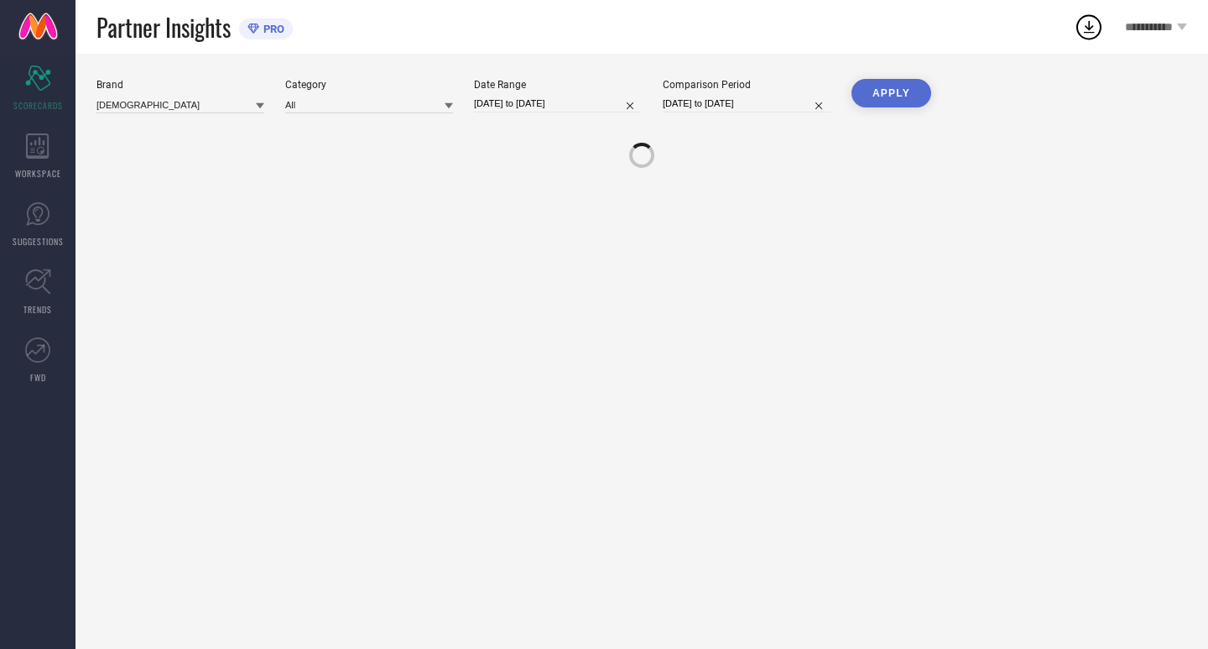
click at [576, 93] on div "Date Range [DATE] to [DATE]" at bounding box center [558, 96] width 168 height 34
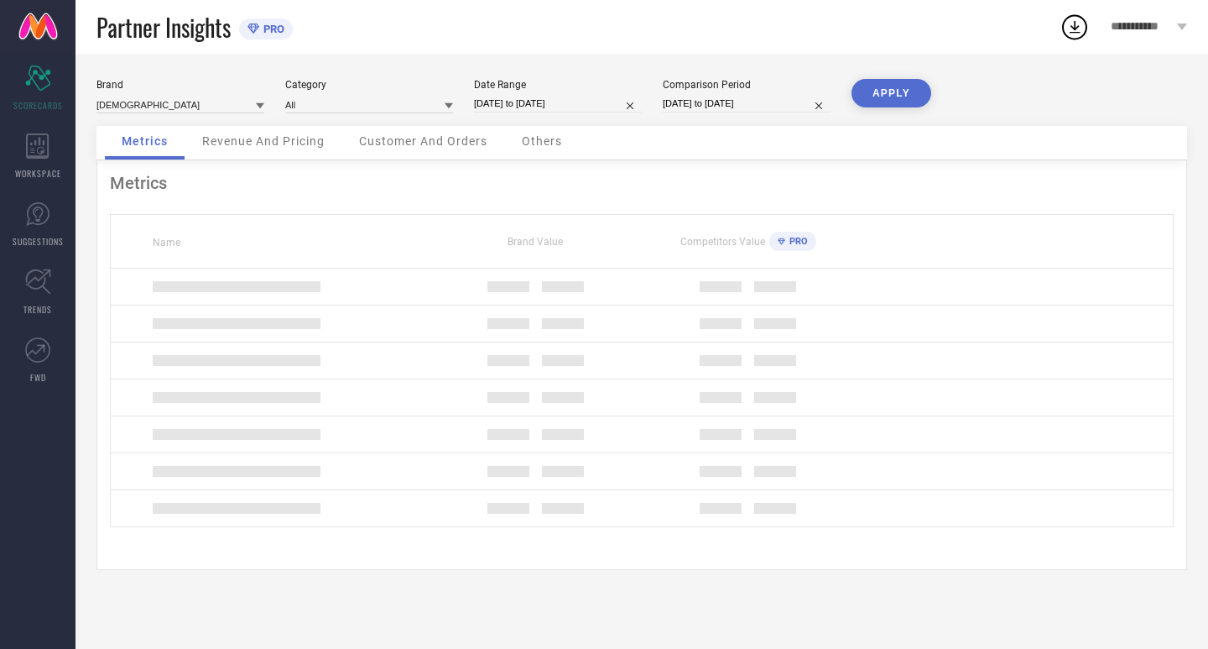
click at [577, 102] on input "[DATE] to [DATE]" at bounding box center [558, 104] width 168 height 18
select select "6"
select select "2025"
select select "7"
select select "2025"
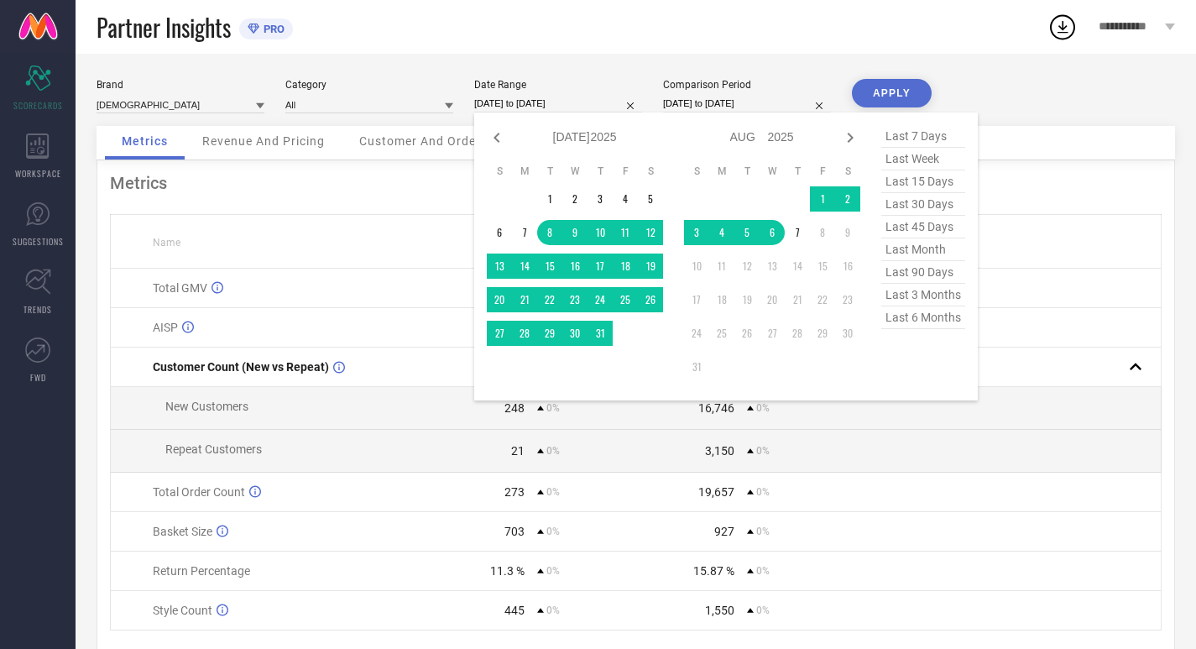
click at [886, 208] on span "last 30 days" at bounding box center [923, 204] width 84 height 23
type input "[DATE] to [DATE]"
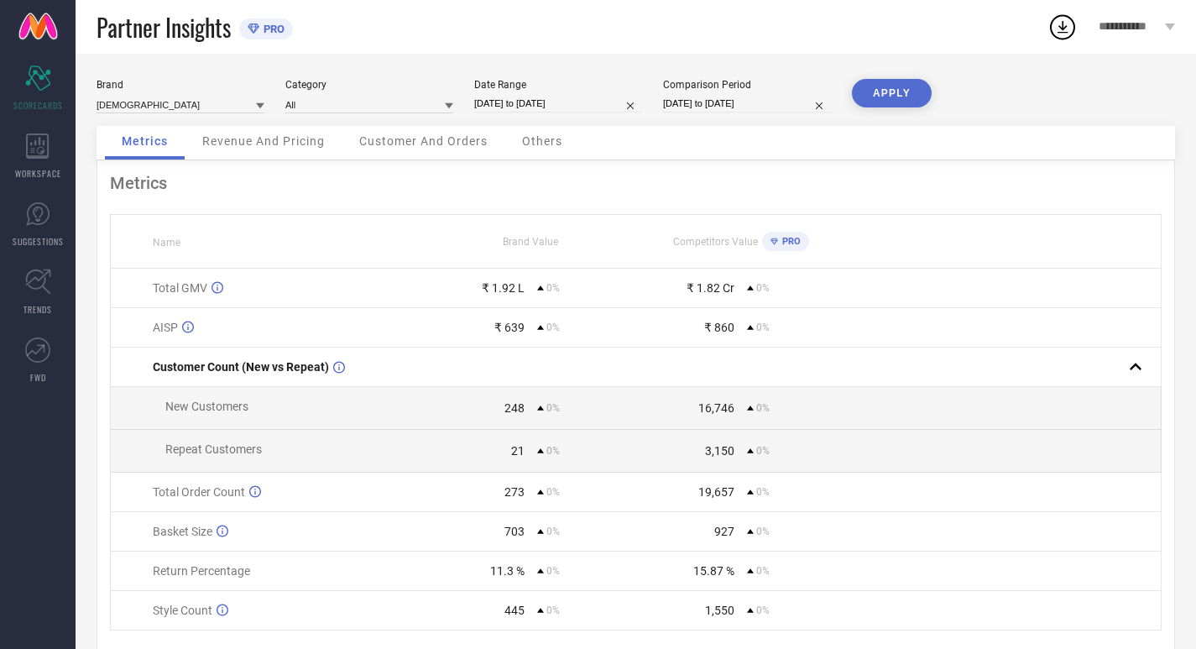
click at [706, 112] on input "[DATE] to [DATE]" at bounding box center [747, 104] width 168 height 18
select select "6"
select select "2025"
select select "7"
select select "2025"
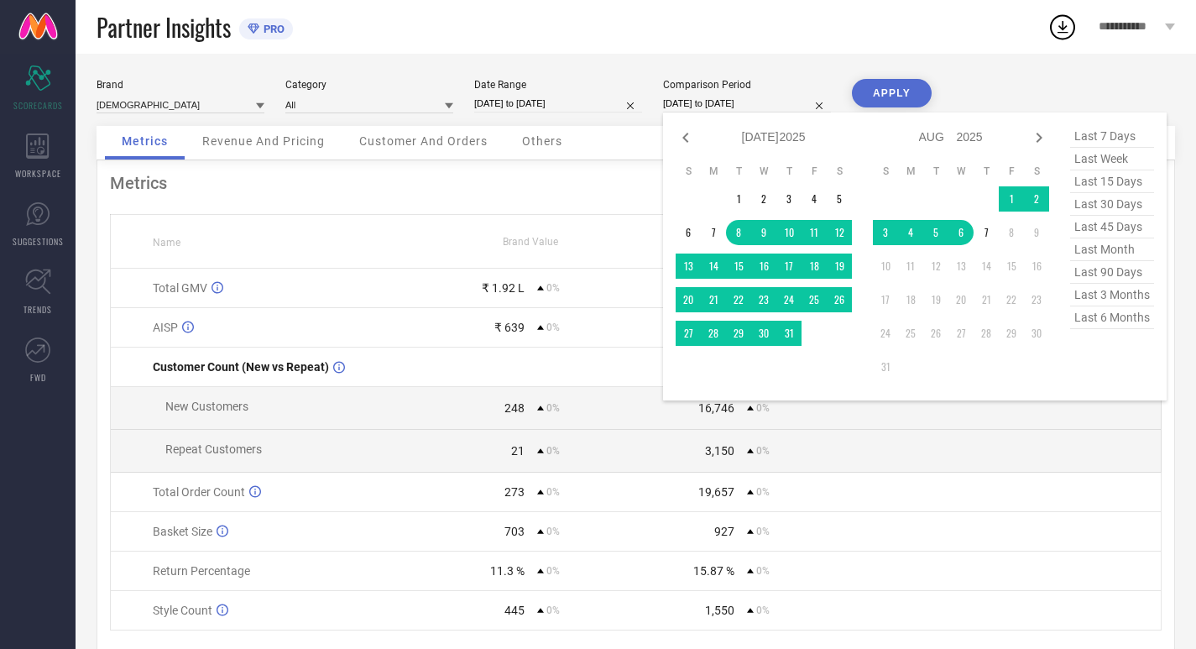
click at [1085, 208] on span "last 30 days" at bounding box center [1112, 204] width 84 height 23
type input "[DATE] to [DATE]"
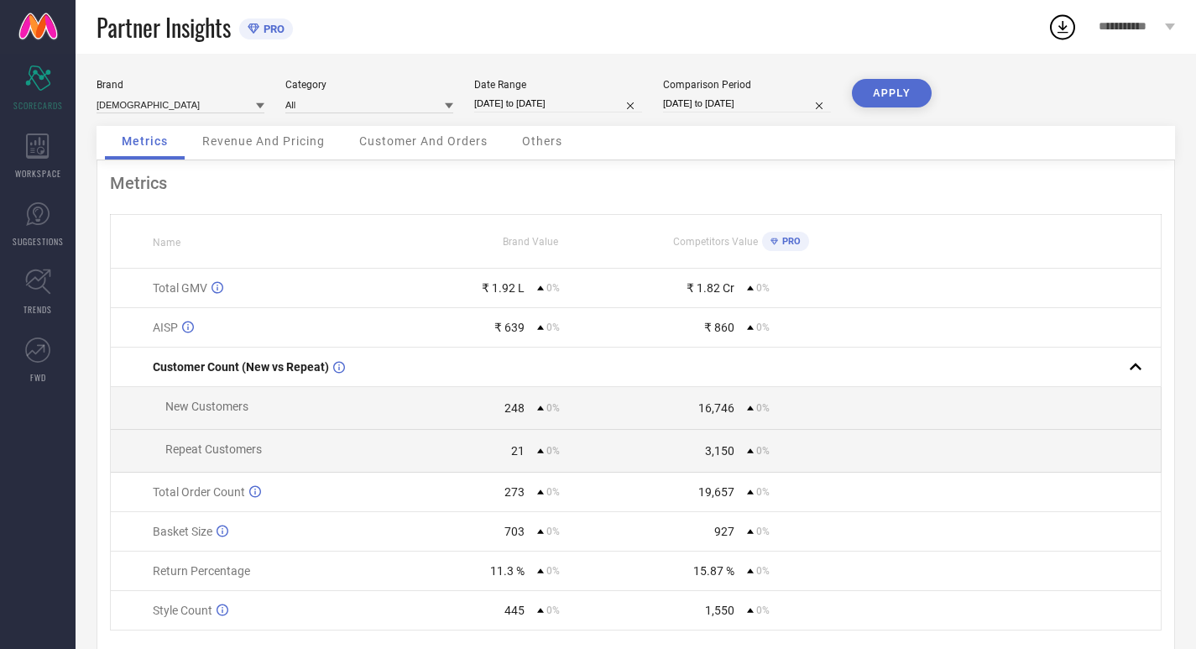
click at [901, 88] on button "APPLY" at bounding box center [892, 93] width 80 height 29
click at [18, 142] on div "WORKSPACE" at bounding box center [38, 156] width 76 height 67
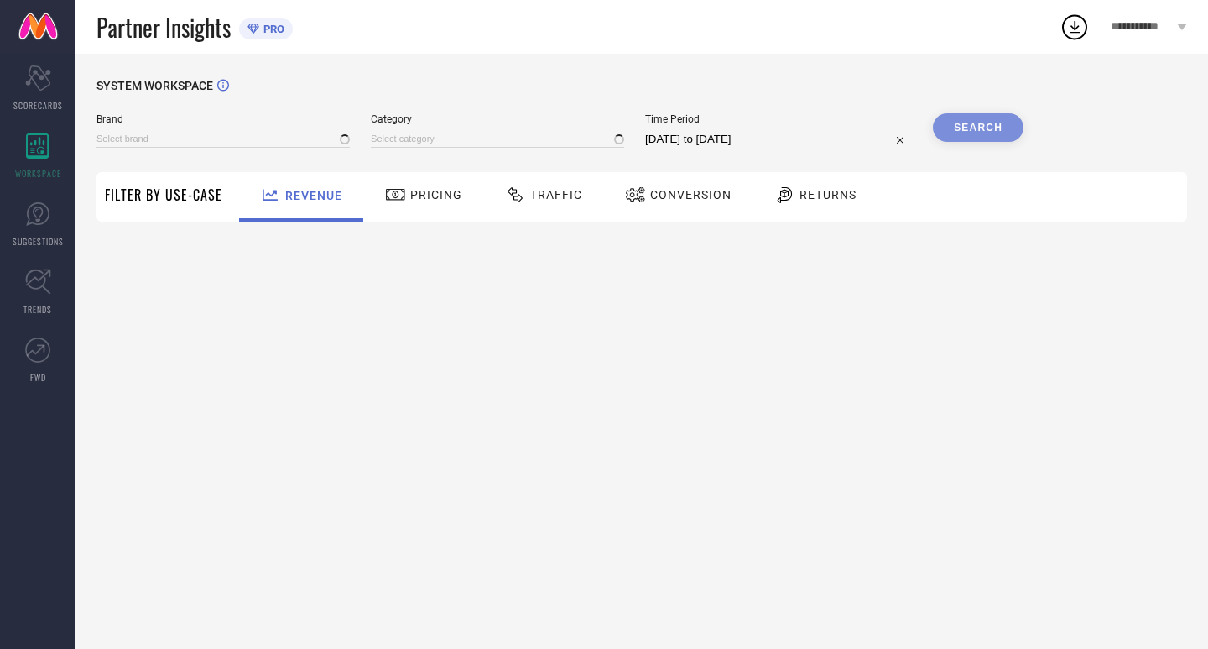
type input "[DEMOGRAPHIC_DATA]"
type input "All"
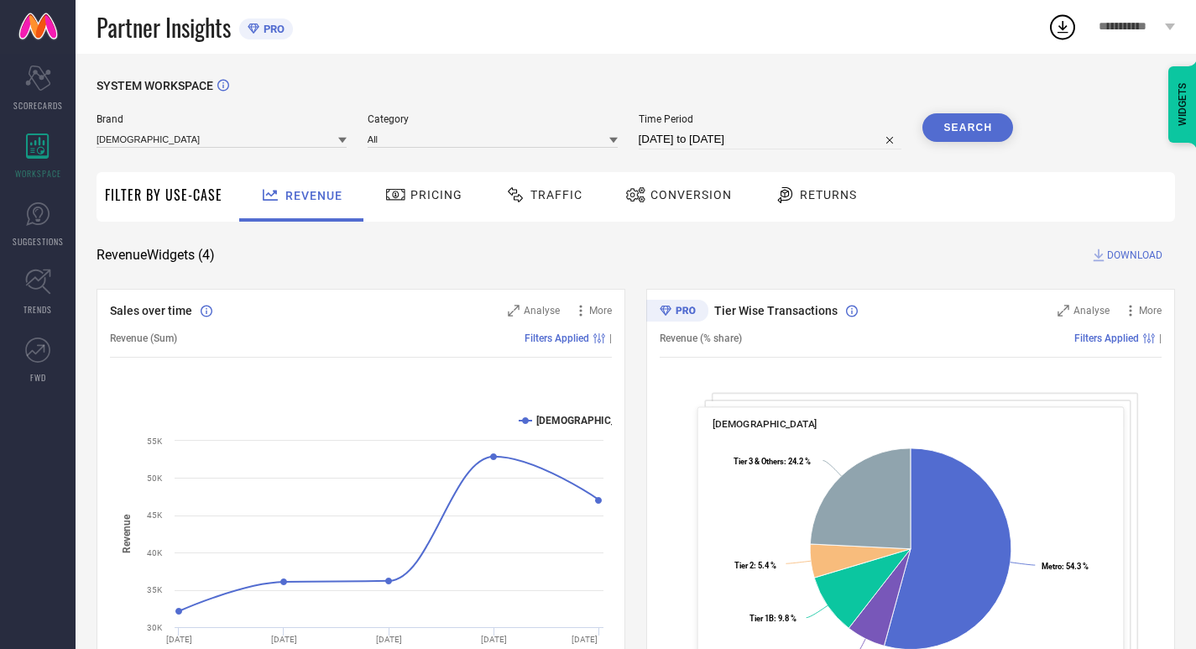
click at [410, 201] on span "Pricing" at bounding box center [436, 194] width 52 height 13
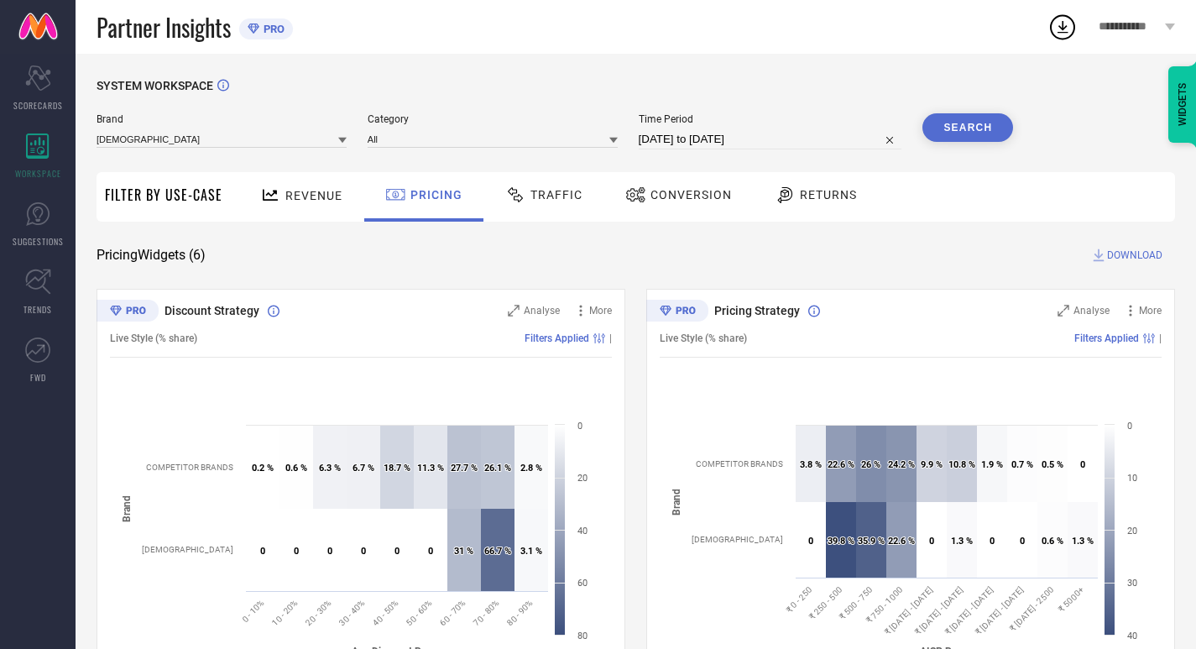
click at [555, 181] on div "Traffic" at bounding box center [544, 194] width 86 height 29
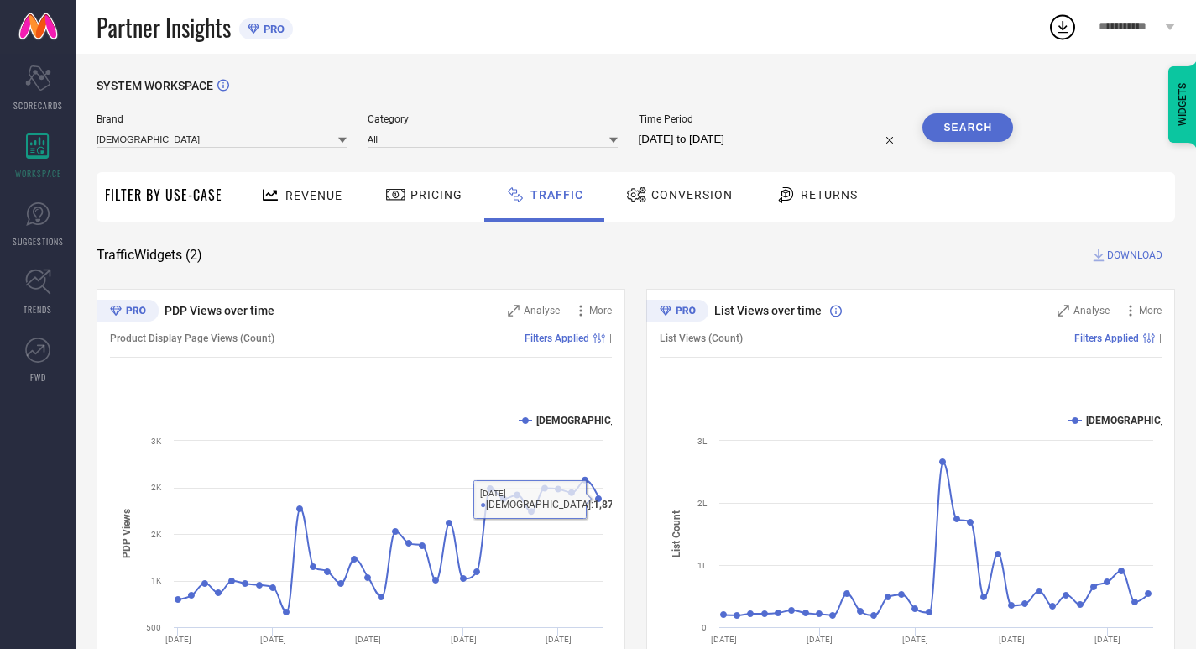
click at [661, 203] on div "Conversion" at bounding box center [679, 194] width 115 height 29
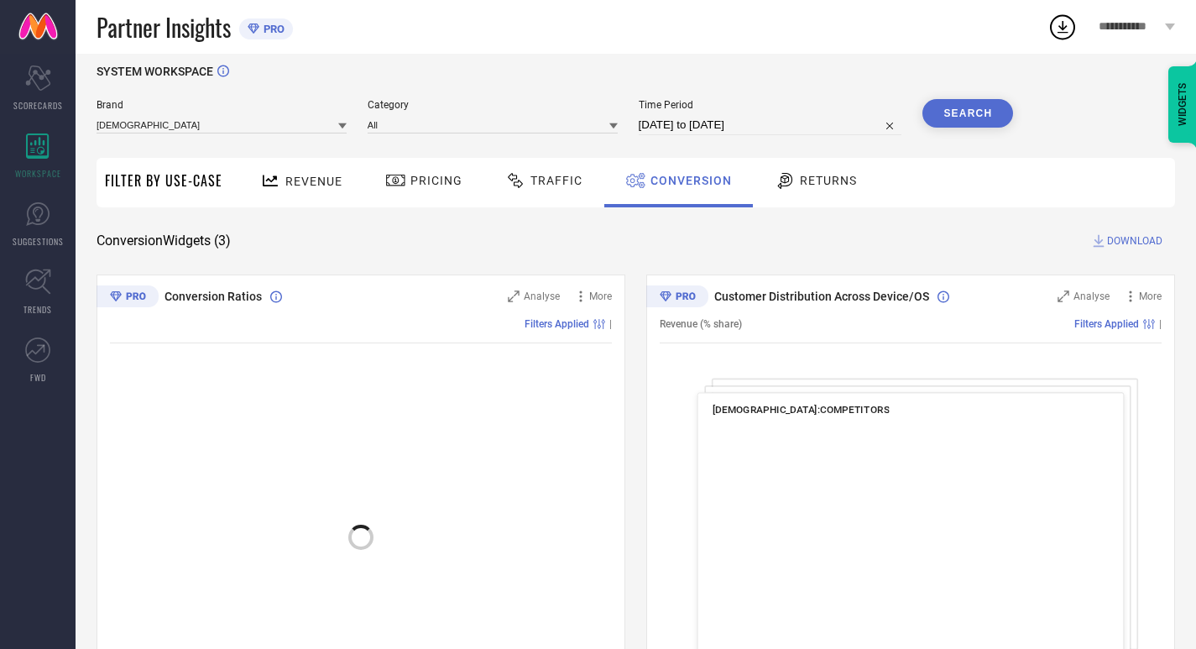
scroll to position [126, 0]
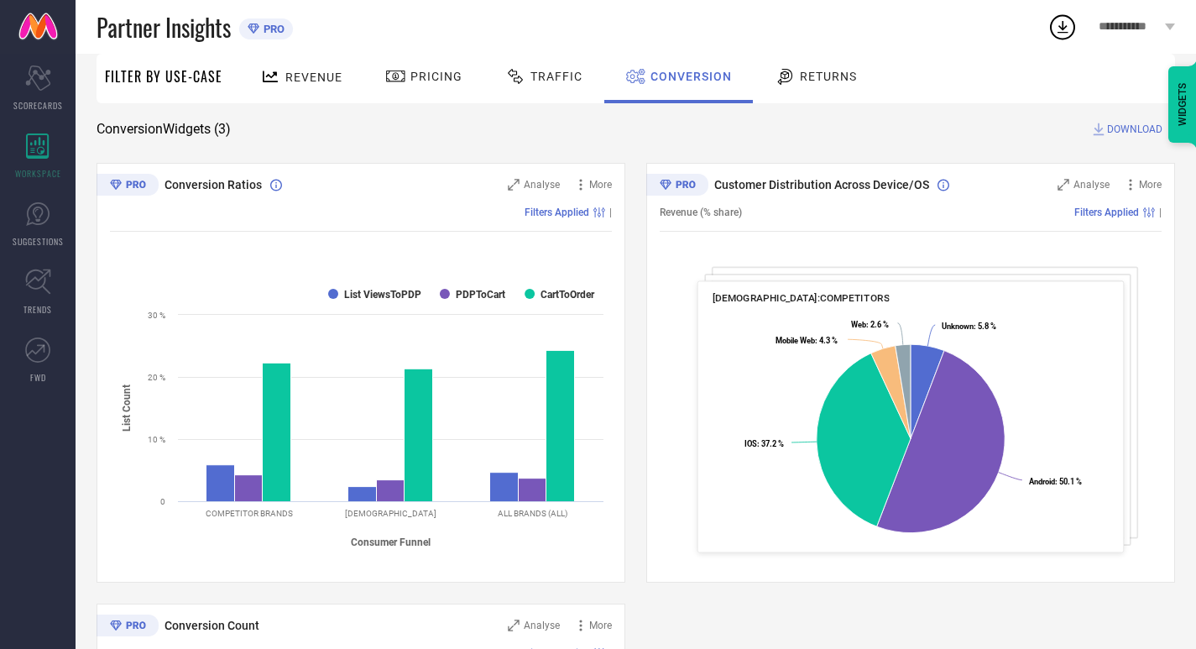
click at [827, 80] on span "Returns" at bounding box center [828, 76] width 57 height 13
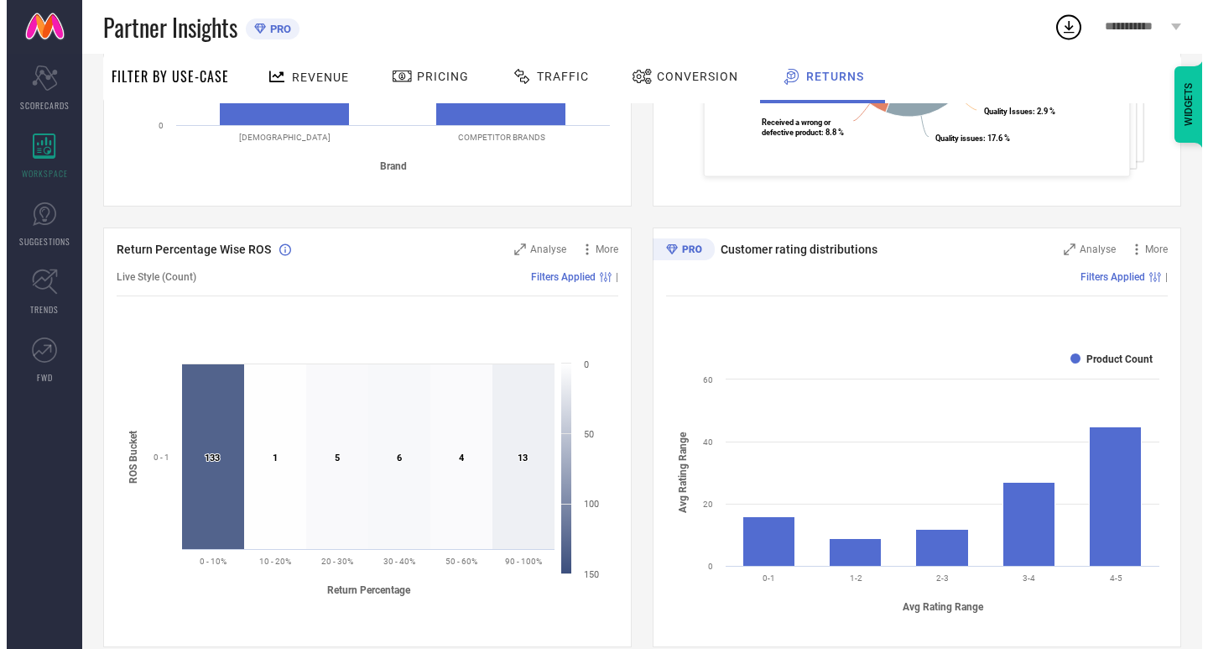
scroll to position [463, 0]
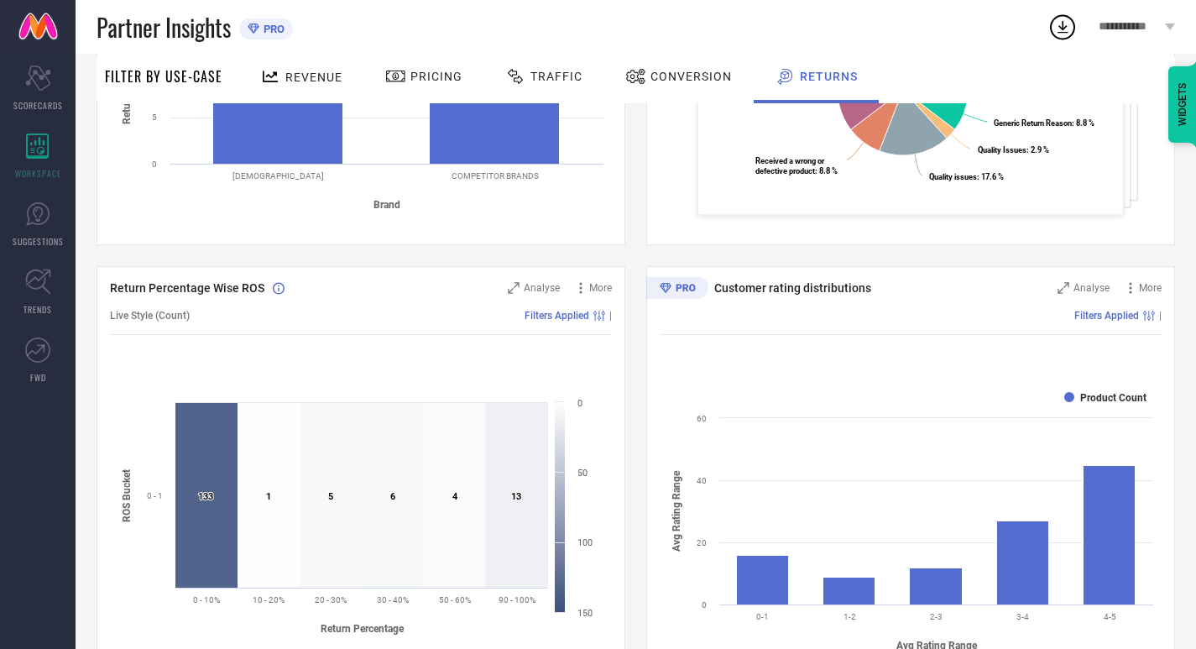
click at [1093, 300] on div "Filters Applied |" at bounding box center [911, 315] width 502 height 39
click at [1087, 292] on span "Analyse" at bounding box center [1091, 288] width 36 height 12
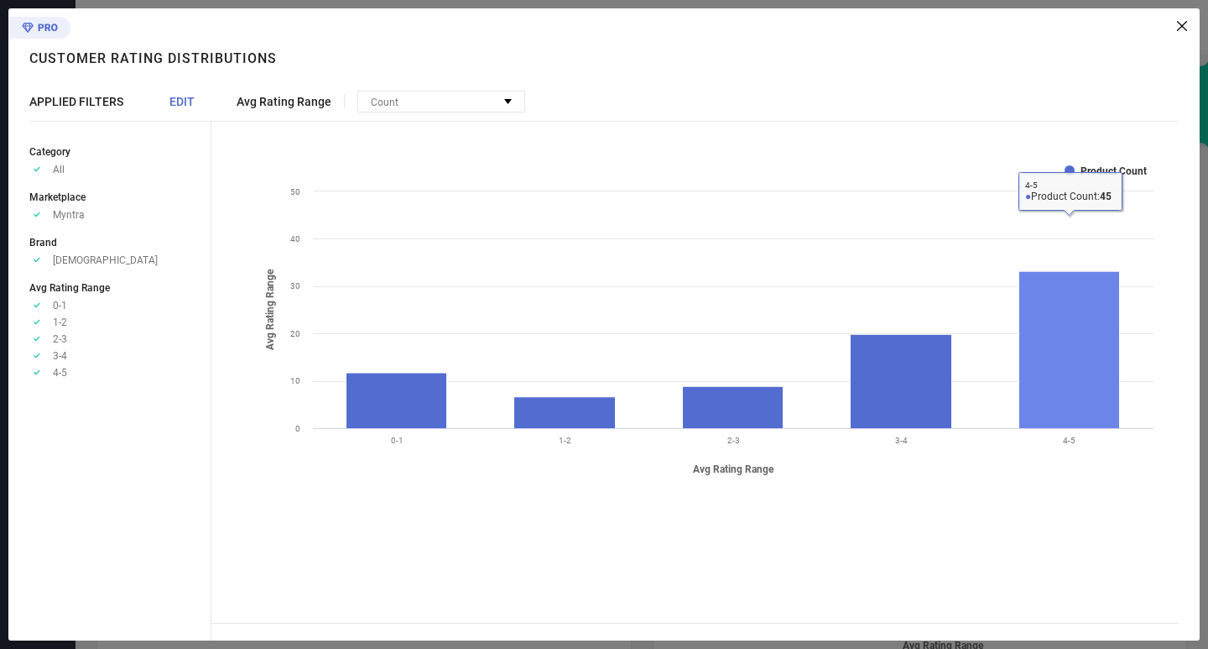
click at [1088, 363] on rect at bounding box center [1070, 349] width 101 height 157
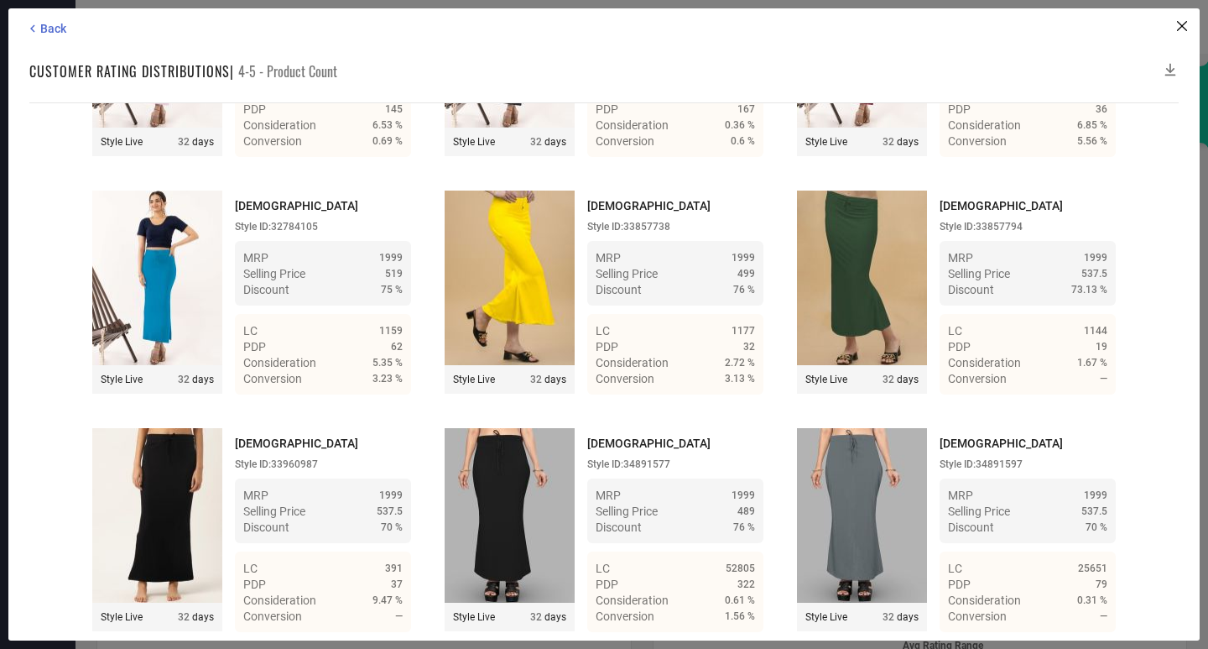
scroll to position [4533, 0]
